Goal: Check status: Check status

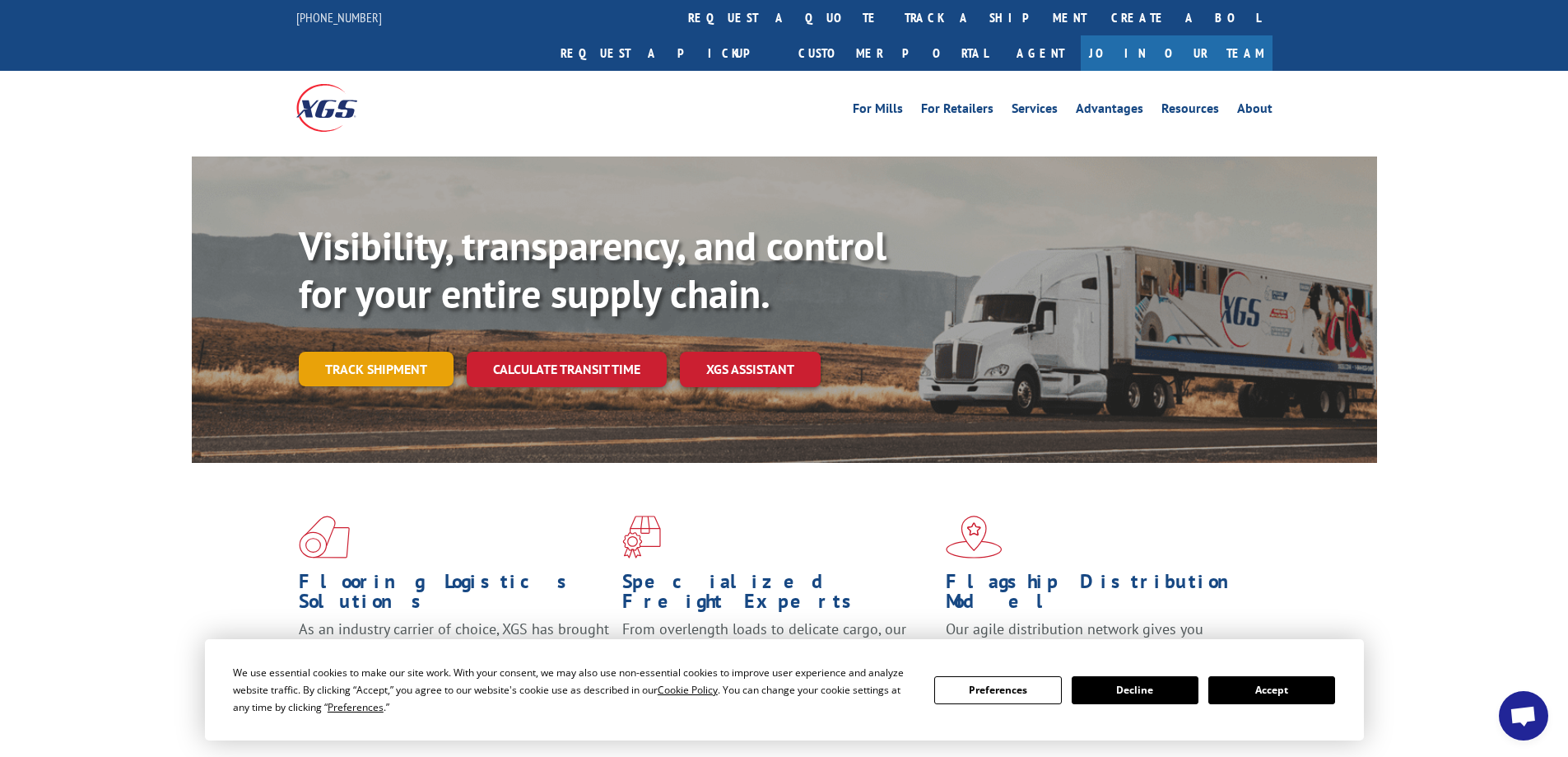
click at [410, 351] on link "Track shipment" at bounding box center [376, 368] width 154 height 35
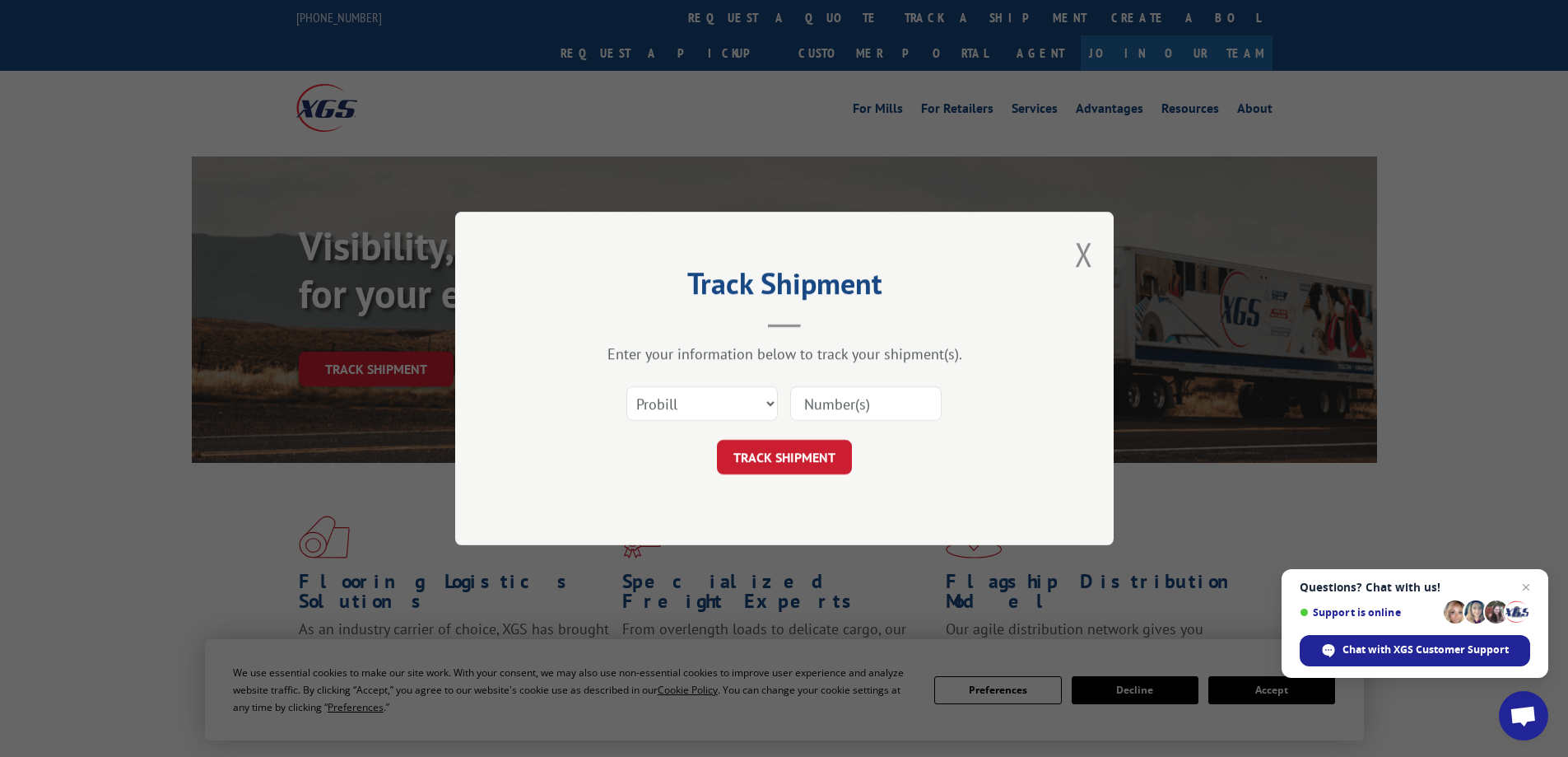
click at [859, 407] on input at bounding box center [865, 403] width 152 height 35
paste input "17624424"
type input "17624424"
click at [766, 452] on button "TRACK SHIPMENT" at bounding box center [784, 457] width 135 height 35
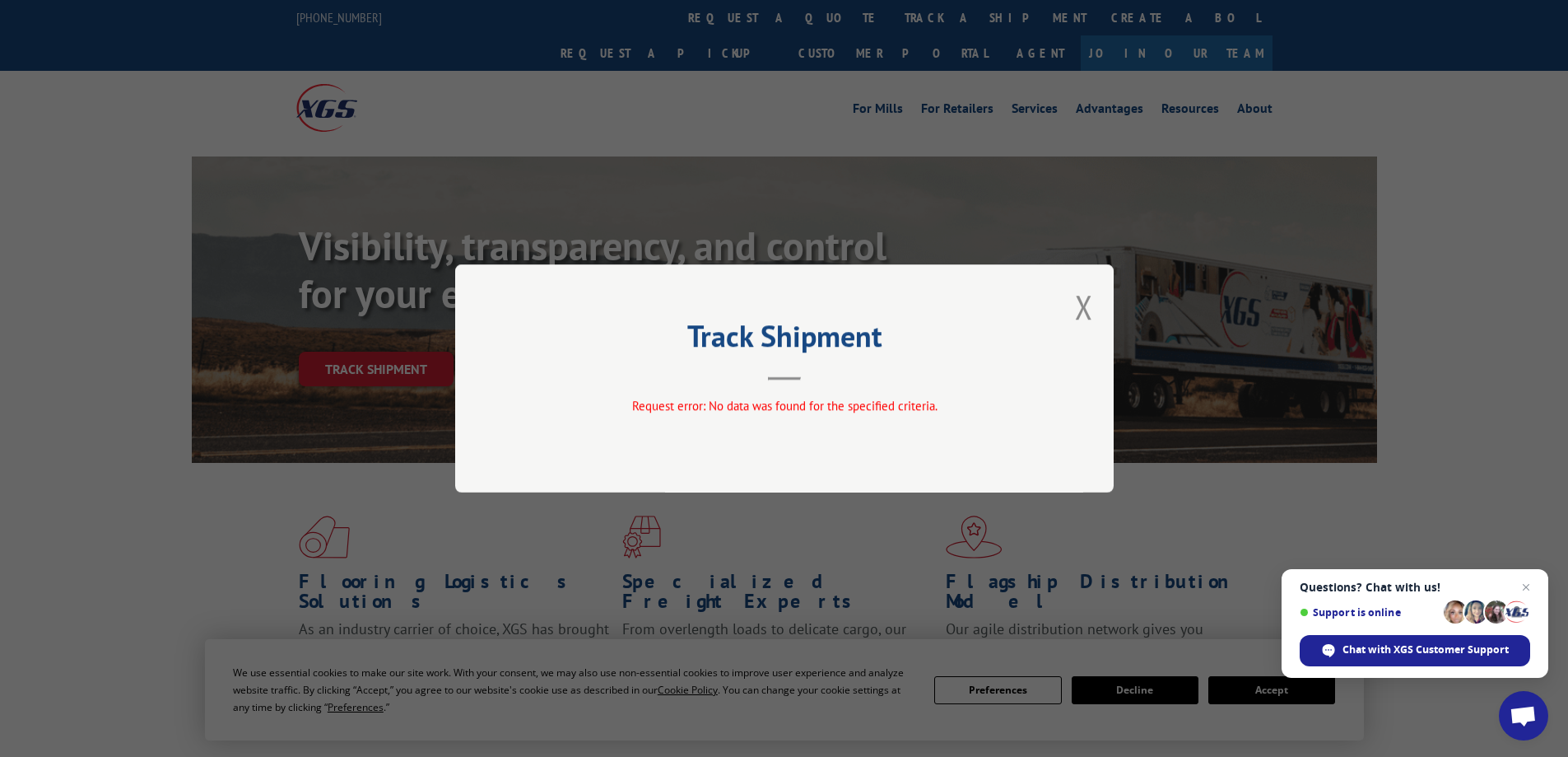
drag, startPoint x: 1085, startPoint y: 299, endPoint x: 1067, endPoint y: 301, distance: 18.1
click at [1085, 299] on button "Close modal" at bounding box center [1084, 306] width 18 height 43
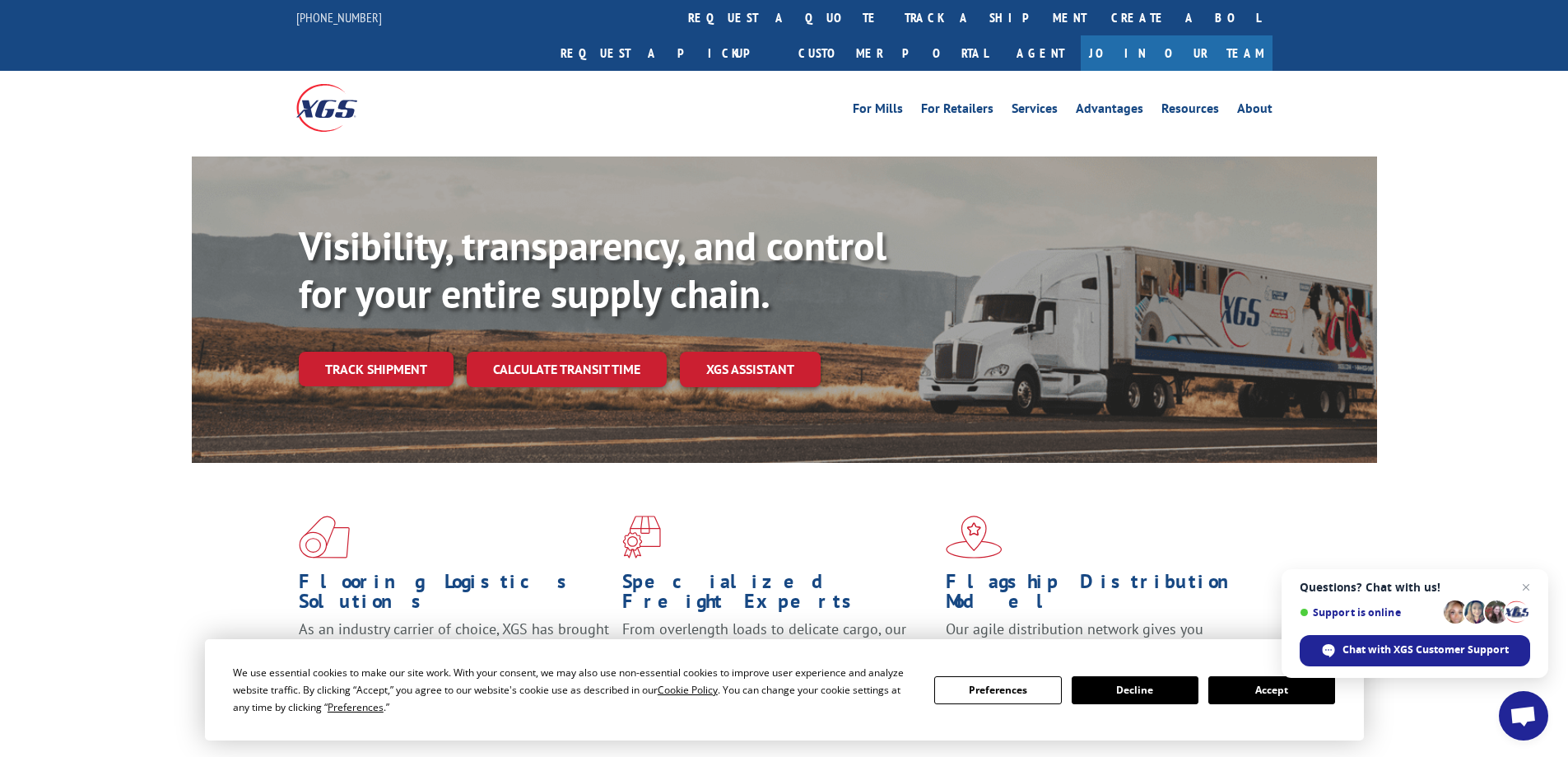
click at [383, 351] on div "Visibility, transparency, and control for your entire supply chain. Track shipm…" at bounding box center [837, 337] width 1078 height 230
click at [379, 351] on link "Track shipment" at bounding box center [376, 368] width 154 height 35
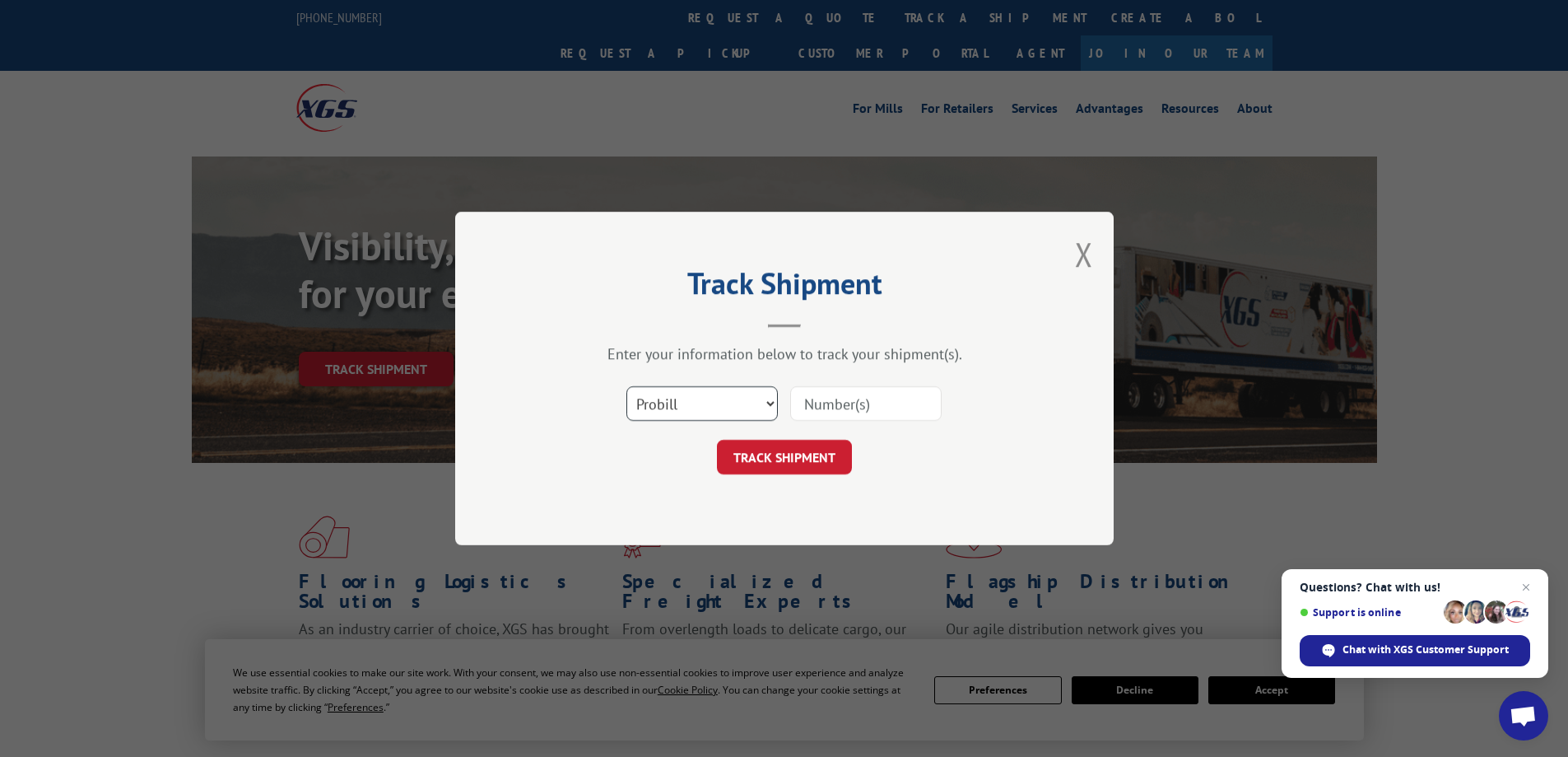
click at [680, 392] on select "Select category... Probill BOL PO" at bounding box center [702, 403] width 152 height 35
select select "bol"
click at [626, 386] on select "Select category... Probill BOL PO" at bounding box center [702, 403] width 152 height 35
click at [826, 394] on input at bounding box center [865, 403] width 152 height 35
paste input "17537886"
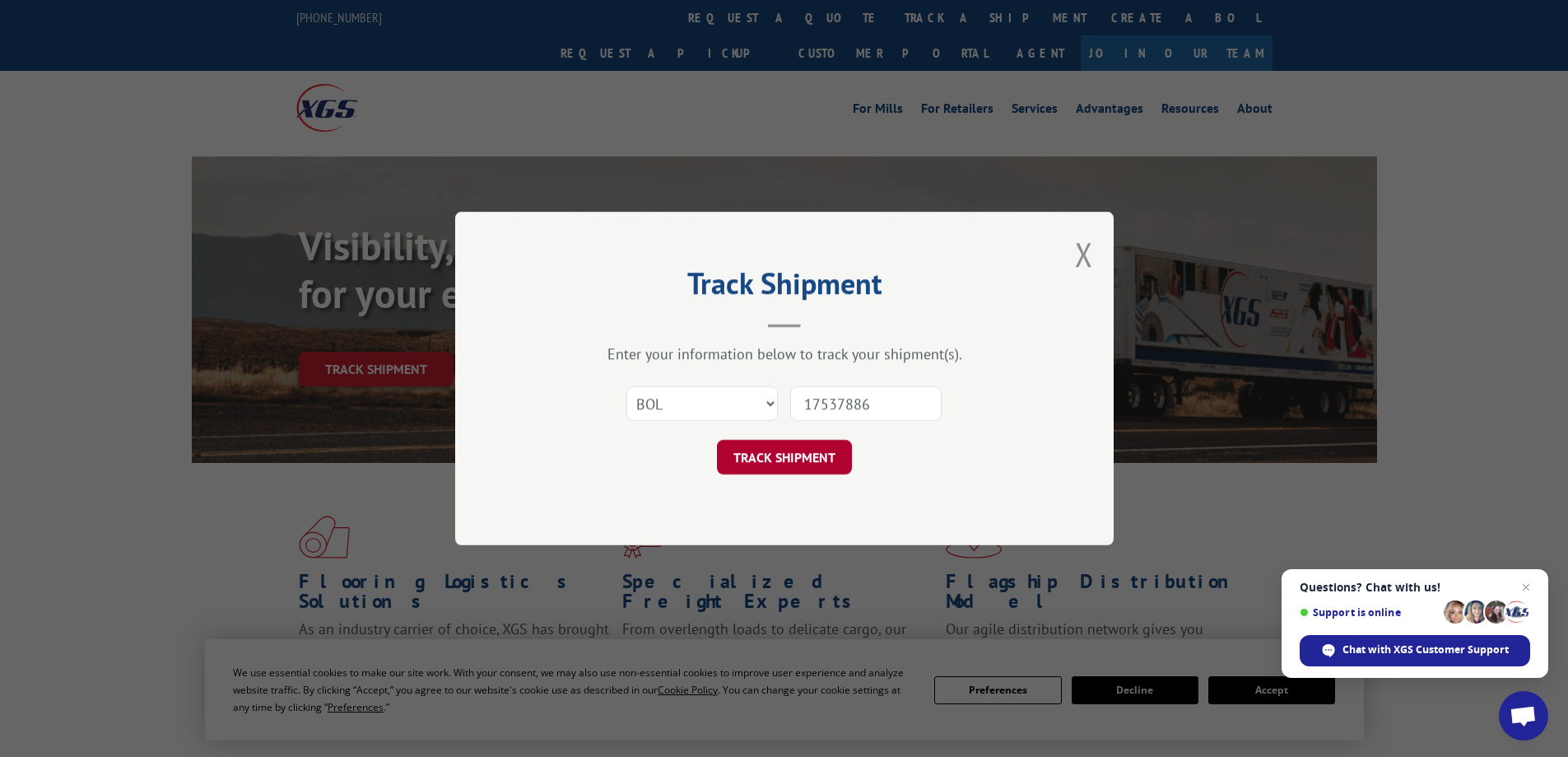
type input "17537886"
click at [799, 454] on button "TRACK SHIPMENT" at bounding box center [784, 457] width 135 height 35
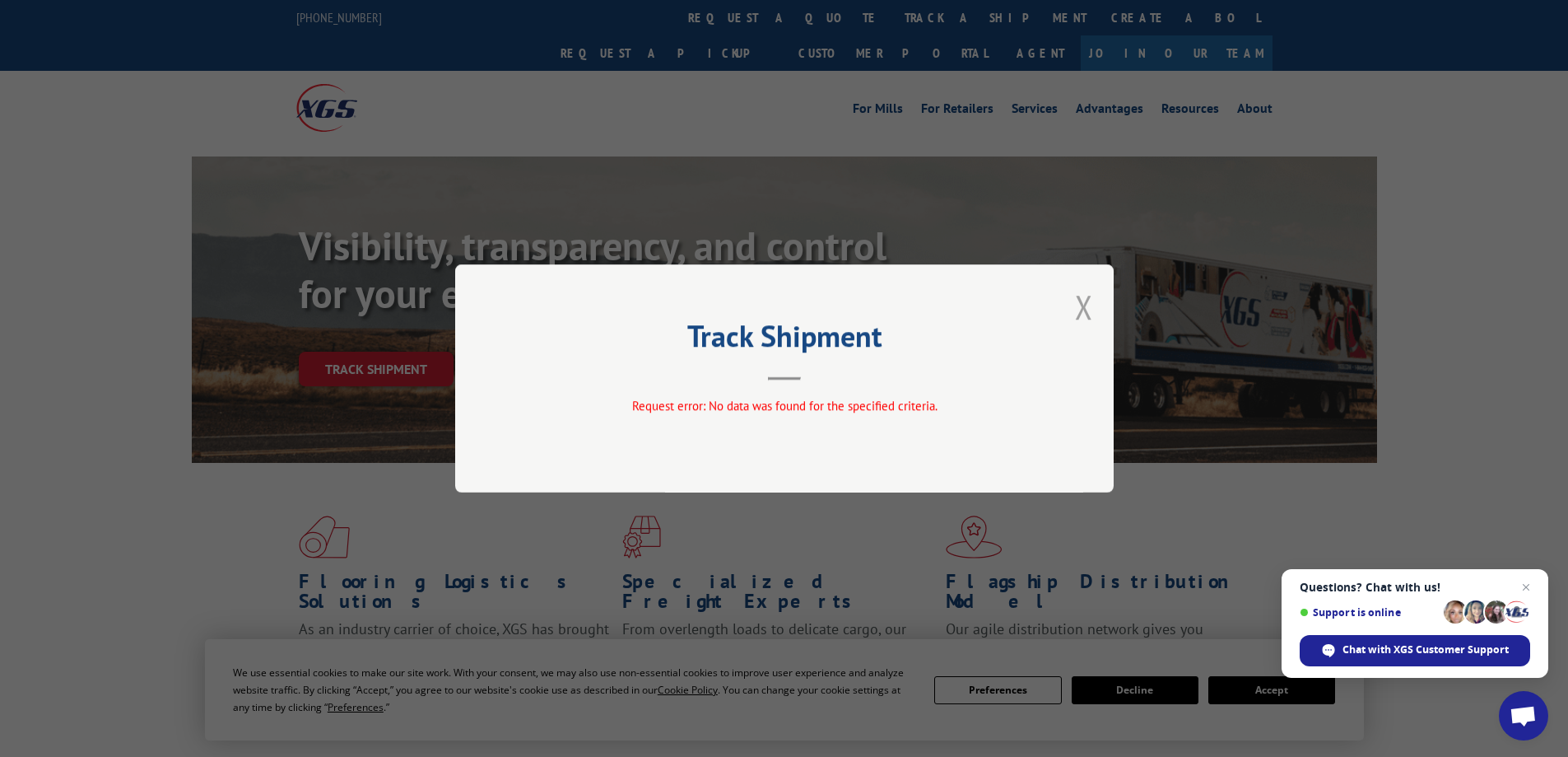
click at [1086, 308] on button "Close modal" at bounding box center [1084, 306] width 18 height 43
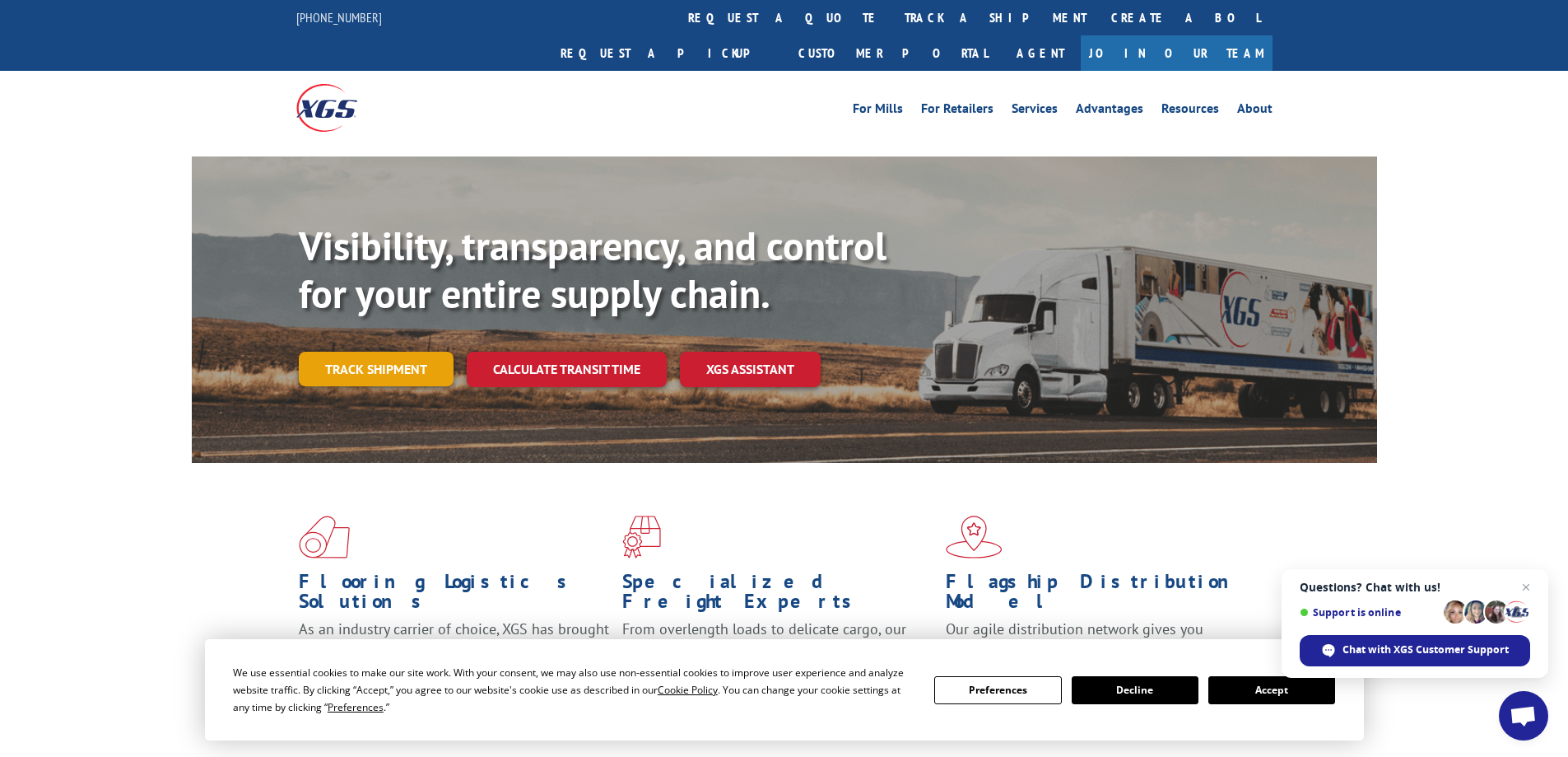
click at [375, 351] on link "Track shipment" at bounding box center [376, 368] width 154 height 35
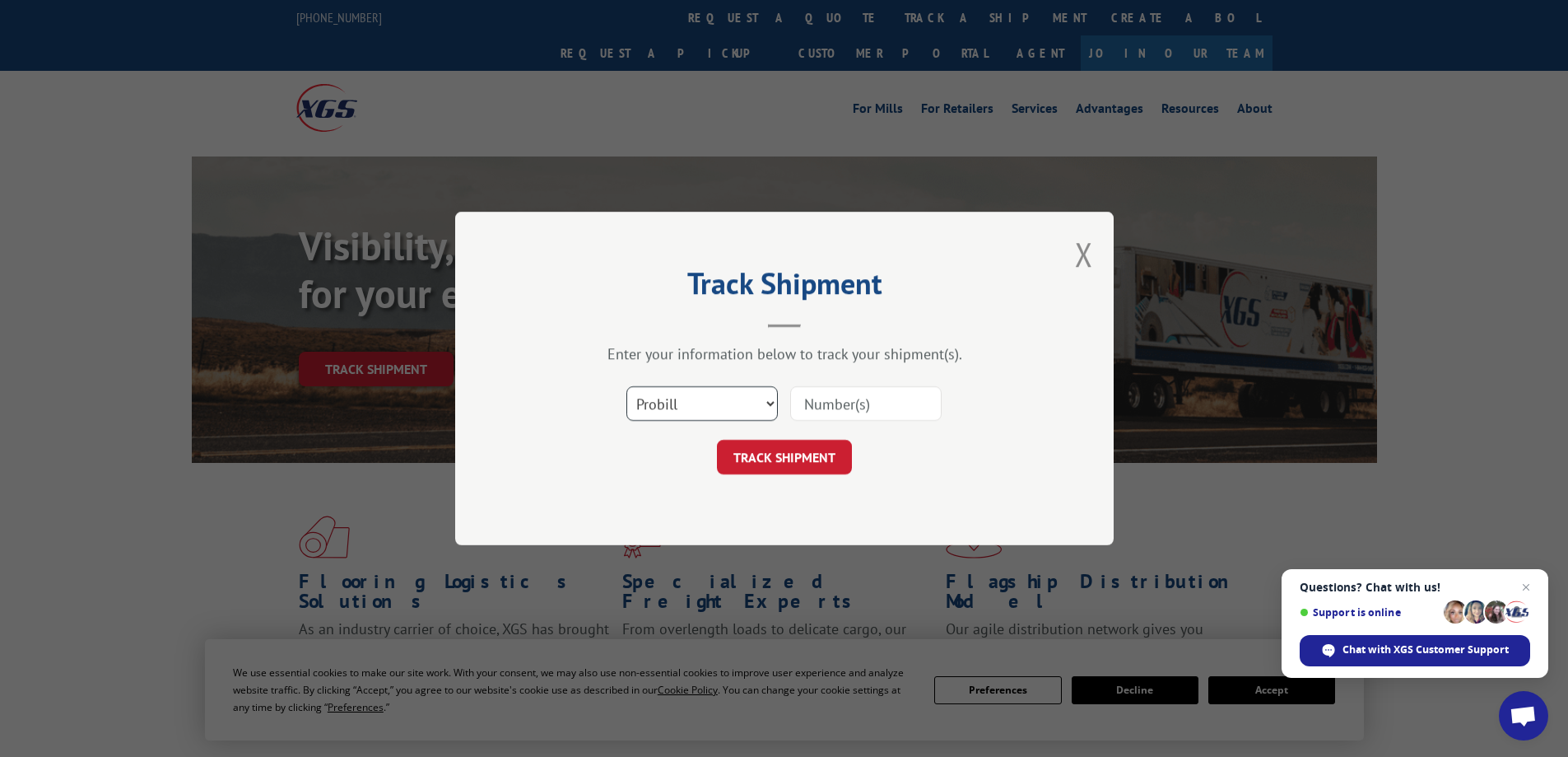
click at [692, 401] on select "Select category... Probill BOL PO" at bounding box center [702, 403] width 152 height 35
select select "po"
click at [626, 386] on select "Select category... Probill BOL PO" at bounding box center [702, 403] width 152 height 35
click at [829, 406] on input at bounding box center [865, 403] width 152 height 35
paste input "17537886"
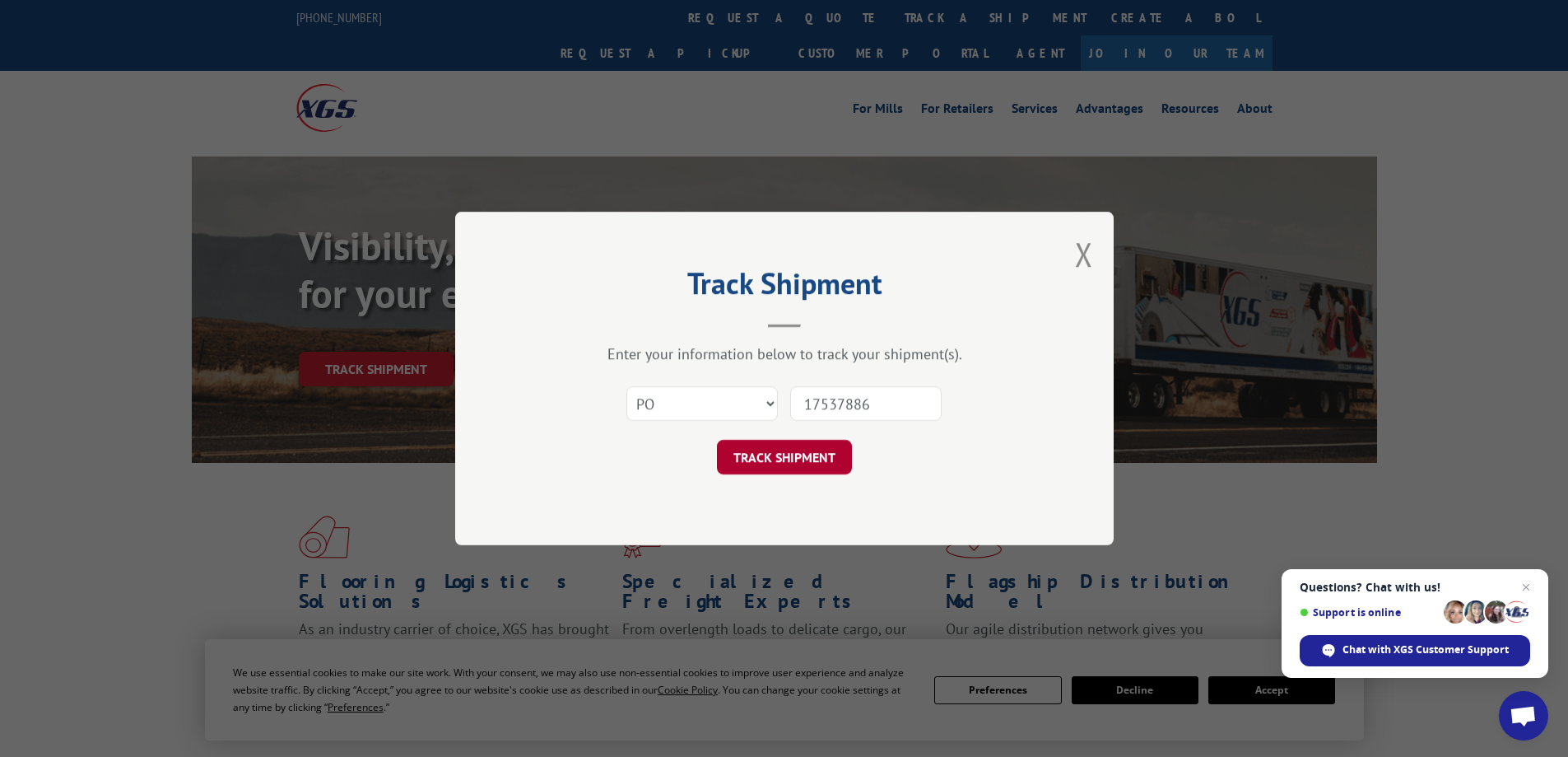
type input "17537886"
click at [769, 454] on button "TRACK SHIPMENT" at bounding box center [784, 457] width 135 height 35
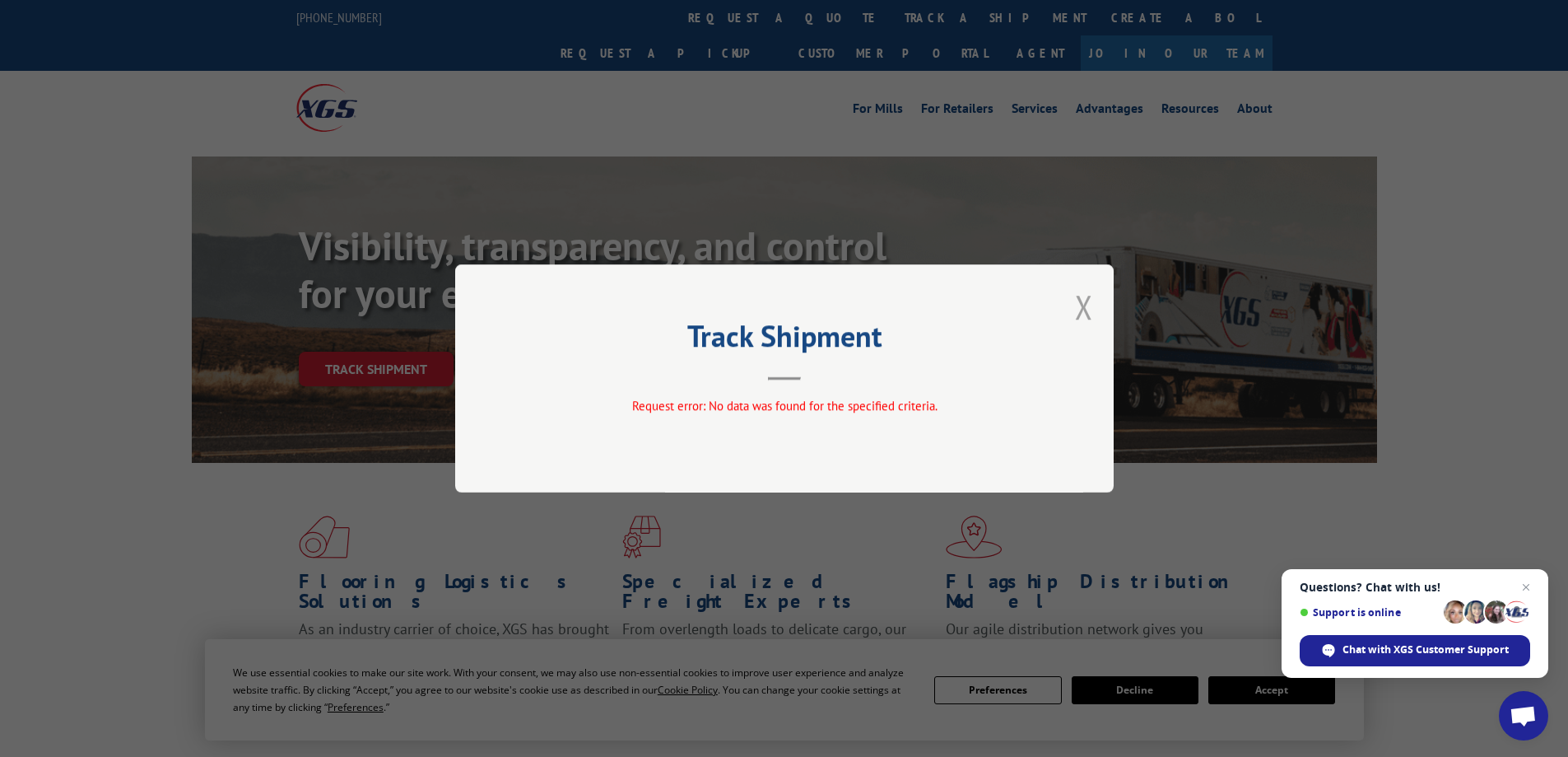
drag, startPoint x: 1089, startPoint y: 314, endPoint x: 687, endPoint y: 214, distance: 414.3
click at [1089, 313] on button "Close modal" at bounding box center [1084, 306] width 18 height 43
